Goal: Transaction & Acquisition: Purchase product/service

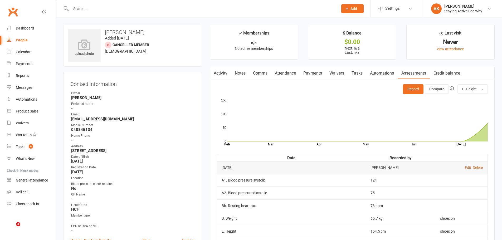
click at [128, 9] on input "text" at bounding box center [201, 8] width 265 height 7
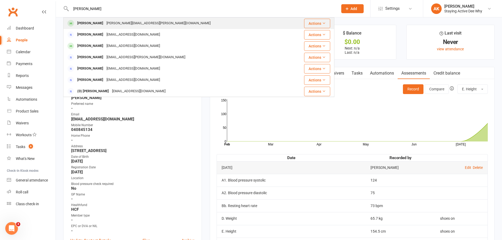
type input "brody"
click at [106, 26] on div "gwen.brody@hotmail.com.au" at bounding box center [158, 23] width 107 height 8
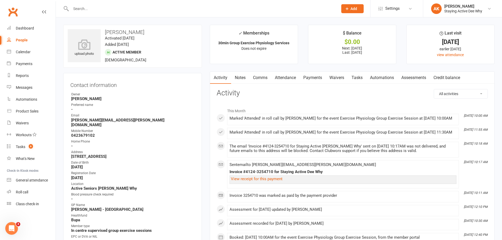
click at [303, 80] on link "Payments" at bounding box center [312, 78] width 26 height 12
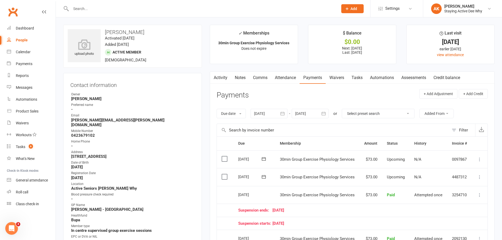
click at [292, 77] on link "Attendance" at bounding box center [285, 78] width 28 height 12
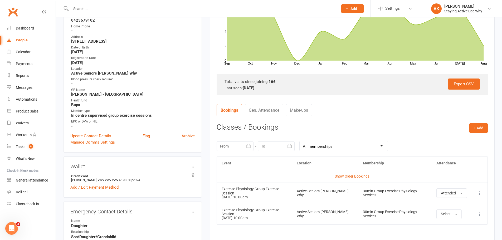
scroll to position [26, 0]
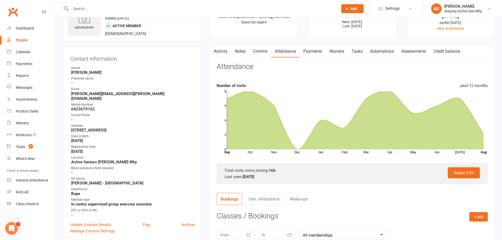
drag, startPoint x: 313, startPoint y: 49, endPoint x: 314, endPoint y: 54, distance: 4.9
click at [313, 50] on link "Payments" at bounding box center [312, 51] width 26 height 12
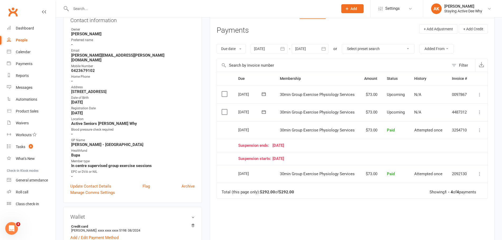
scroll to position [53, 0]
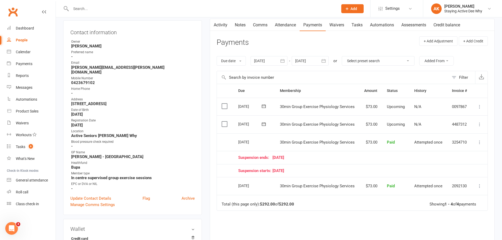
click at [263, 63] on div at bounding box center [268, 60] width 37 height 9
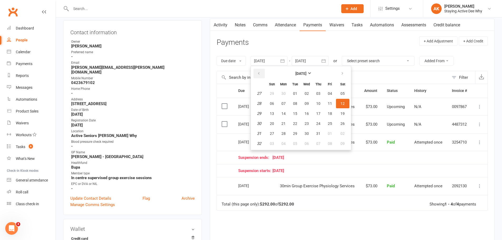
click at [263, 72] on button "button" at bounding box center [258, 73] width 11 height 9
drag, startPoint x: 278, startPoint y: 89, endPoint x: 279, endPoint y: 92, distance: 3.6
click at [278, 90] on table "June 2025 Sun Mon Tue Wed Thu Fri Sat 23 01 02 03 04 05 06 07 24 08 09 10 11 12…" at bounding box center [301, 108] width 98 height 82
click at [280, 93] on button "02" at bounding box center [283, 93] width 11 height 9
type input "02 Jun 2025"
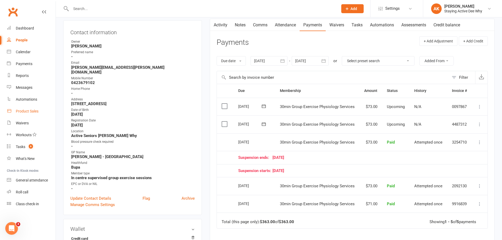
click at [36, 113] on div "Product Sales" at bounding box center [27, 111] width 23 height 4
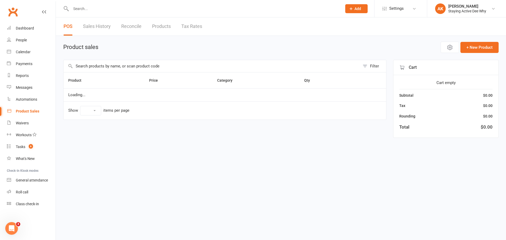
select select "10"
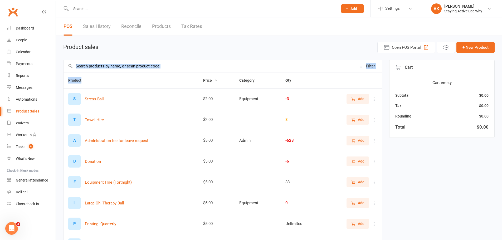
drag, startPoint x: 95, startPoint y: 73, endPoint x: 96, endPoint y: 69, distance: 4.5
click at [96, 70] on div "Filter Product Price Category Qty S Stress Ball $2.00 Equipment -3 Add T Towel …" at bounding box center [222, 191] width 319 height 263
click at [165, 65] on input "text" at bounding box center [209, 66] width 292 height 12
click at [164, 65] on input "text" at bounding box center [209, 66] width 292 height 12
click at [130, 64] on input "text" at bounding box center [209, 66] width 292 height 12
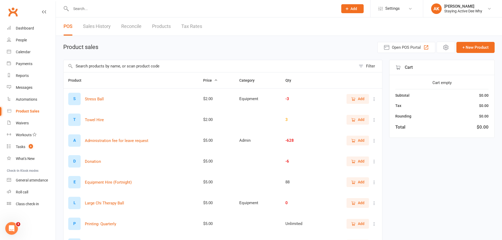
click at [159, 98] on div "S Stress Ball" at bounding box center [130, 99] width 125 height 12
click at [119, 66] on input "text" at bounding box center [209, 66] width 292 height 12
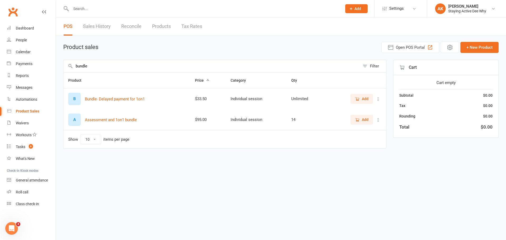
type input "bundle"
click at [367, 118] on span "Add" at bounding box center [365, 120] width 7 height 6
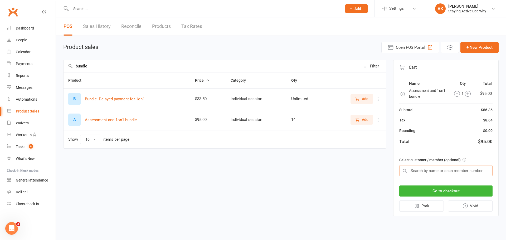
click at [425, 171] on input "text" at bounding box center [445, 170] width 93 height 11
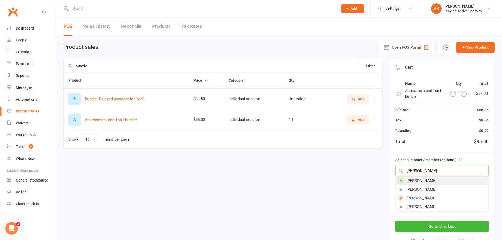
type input "brody"
click at [432, 181] on div "[PERSON_NAME]" at bounding box center [441, 180] width 93 height 9
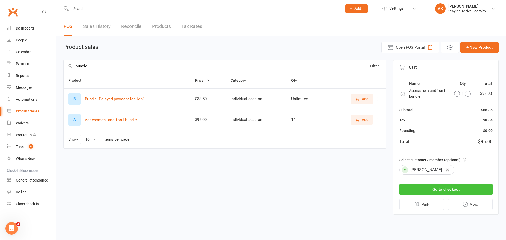
click at [436, 189] on button "Go to checkout" at bounding box center [445, 189] width 93 height 11
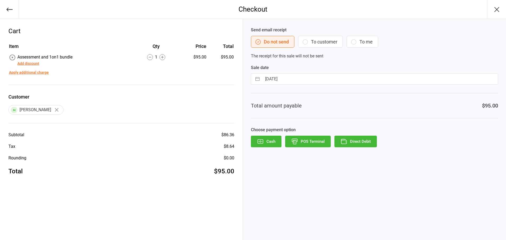
click at [361, 142] on button "Direct Debit" at bounding box center [355, 142] width 42 height 12
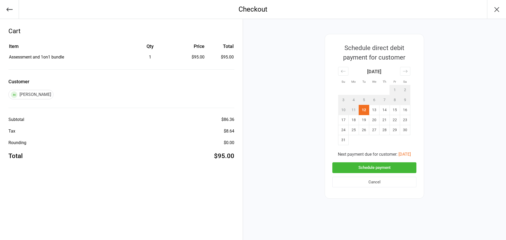
drag, startPoint x: 354, startPoint y: 166, endPoint x: 349, endPoint y: 161, distance: 6.7
click at [353, 166] on button "Schedule payment" at bounding box center [374, 167] width 84 height 11
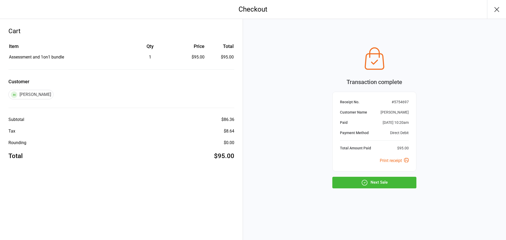
click at [497, 13] on icon "button" at bounding box center [496, 9] width 8 height 8
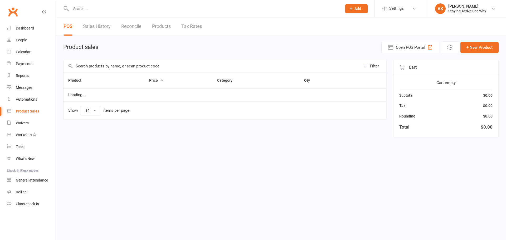
click at [480, 9] on div "Staying Active Dee Why" at bounding box center [467, 11] width 38 height 5
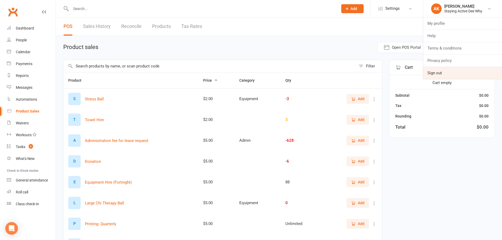
click at [468, 74] on link "Sign out" at bounding box center [462, 73] width 79 height 12
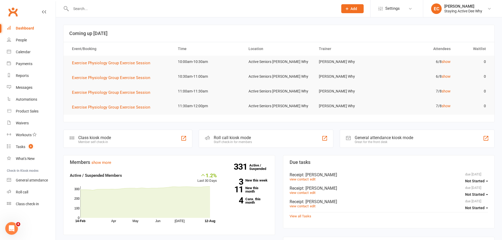
click at [99, 8] on input "text" at bounding box center [201, 8] width 265 height 7
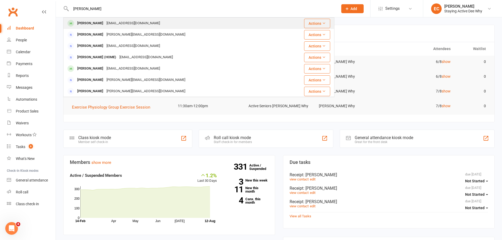
type input "[PERSON_NAME]"
click at [95, 22] on div "[PERSON_NAME]" at bounding box center [90, 23] width 29 height 8
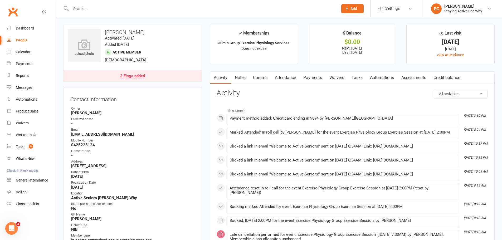
drag, startPoint x: 416, startPoint y: 78, endPoint x: 398, endPoint y: 79, distance: 18.2
click at [415, 77] on link "Assessments" at bounding box center [413, 78] width 32 height 12
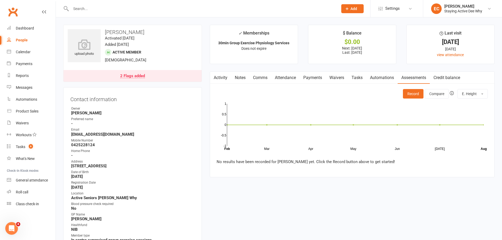
click at [218, 78] on link "Activity" at bounding box center [220, 78] width 21 height 12
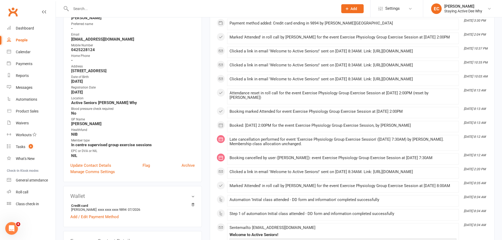
scroll to position [105, 0]
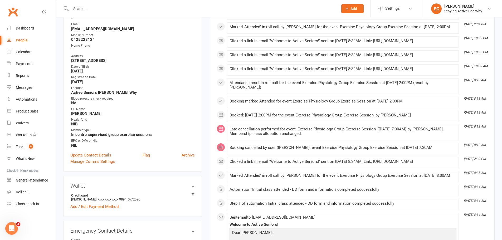
drag, startPoint x: 111, startPoint y: 113, endPoint x: 65, endPoint y: 113, distance: 45.8
click at [65, 113] on div "Contact information Owner [PERSON_NAME] Preferred name - Email [EMAIL_ADDRESS][…" at bounding box center [132, 77] width 139 height 190
copy strong "[PERSON_NAME]"
